Goal: Use online tool/utility: Utilize a website feature to perform a specific function

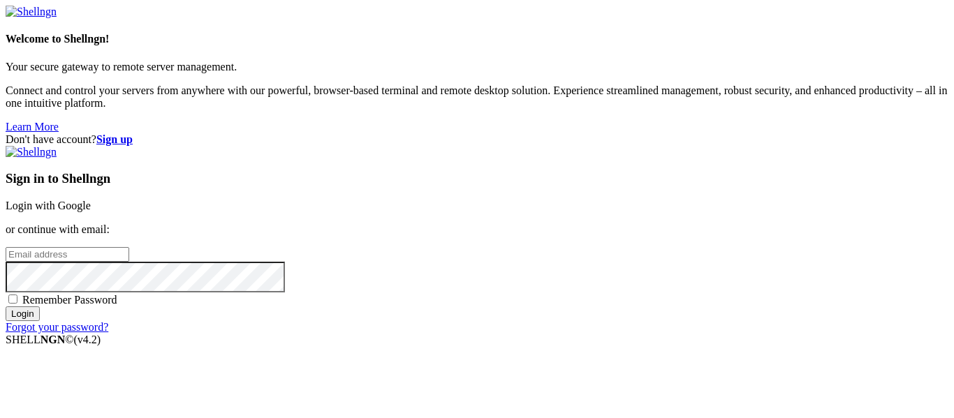
click at [91, 200] on link "Login with Google" at bounding box center [48, 206] width 85 height 12
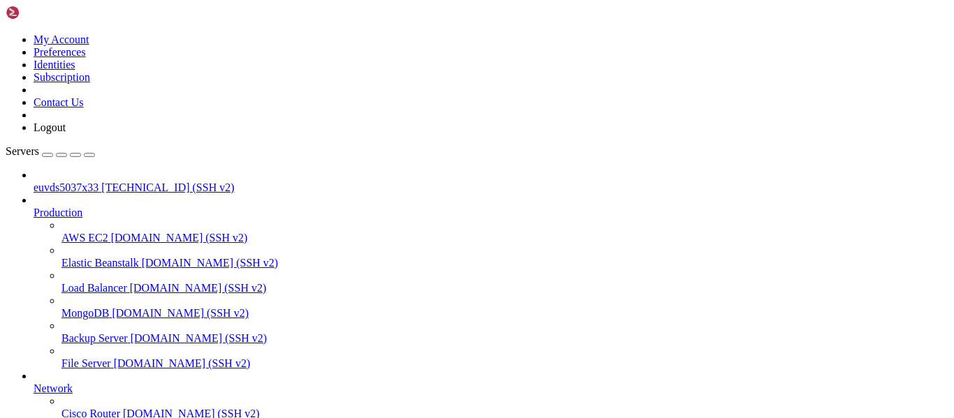
scroll to position [182, 0]
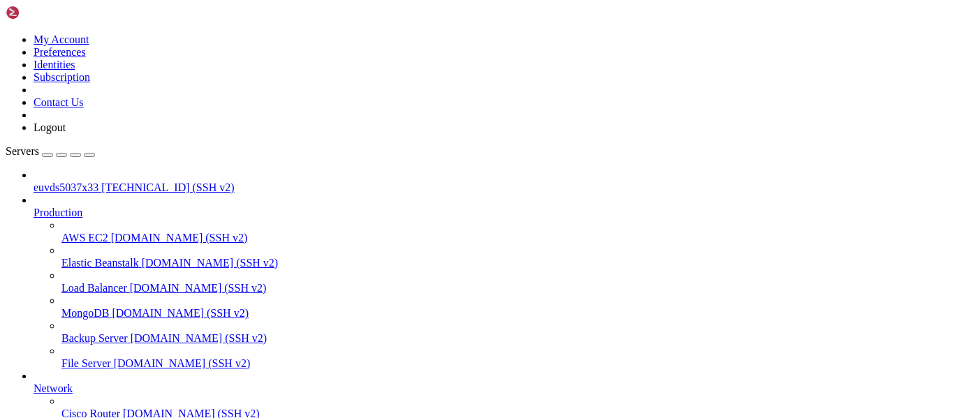
scroll to position [0, 0]
click at [105, 182] on span "[TECHNICAL_ID] (SSH v2)" at bounding box center [167, 188] width 133 height 12
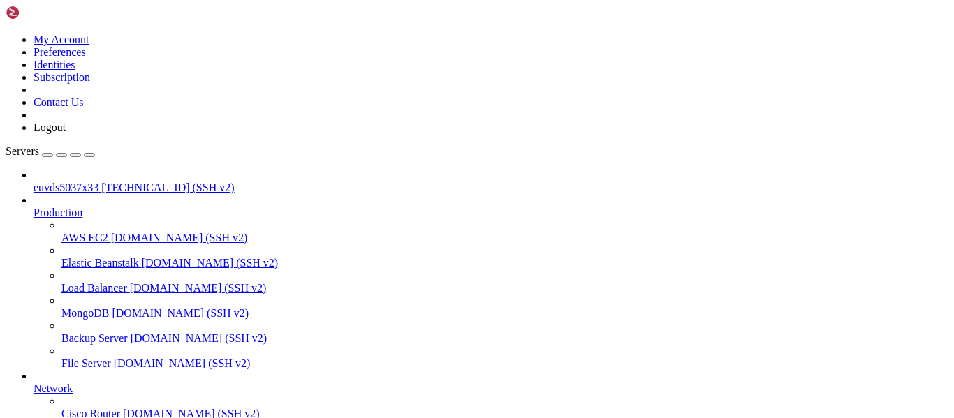
drag, startPoint x: 545, startPoint y: 1091, endPoint x: 656, endPoint y: 1096, distance: 110.4
copy x-row "yum clean packages'"
drag, startPoint x: 75, startPoint y: 939, endPoint x: 263, endPoint y: 944, distance: 187.9
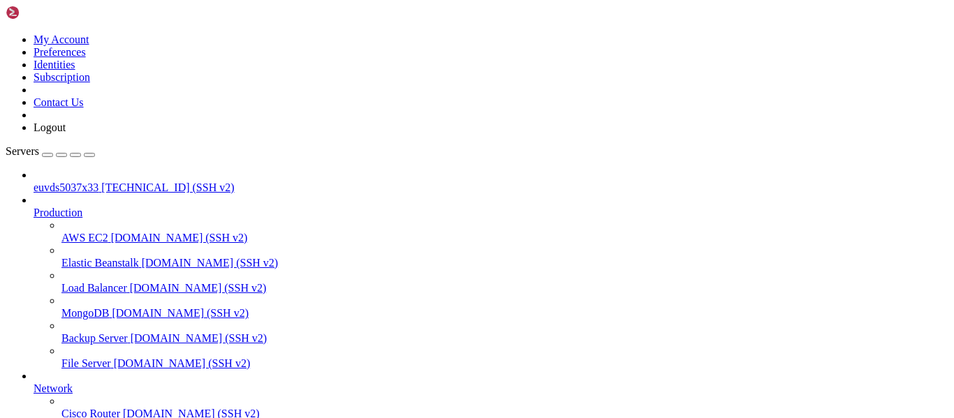
copy span "[DOMAIN_NAME]"
